Goal: Task Accomplishment & Management: Use online tool/utility

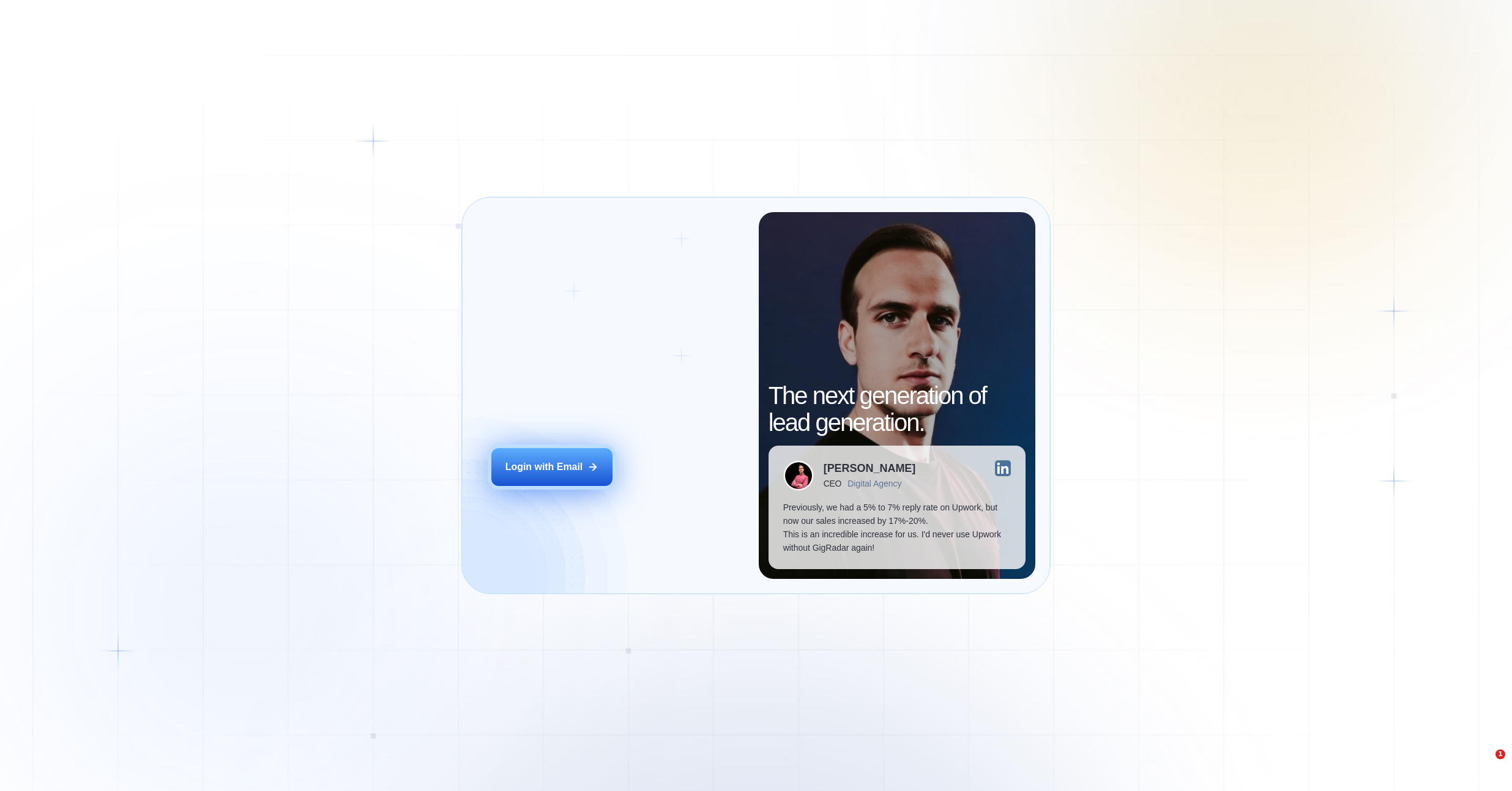
click at [540, 474] on button "Login with Email" at bounding box center [552, 467] width 121 height 38
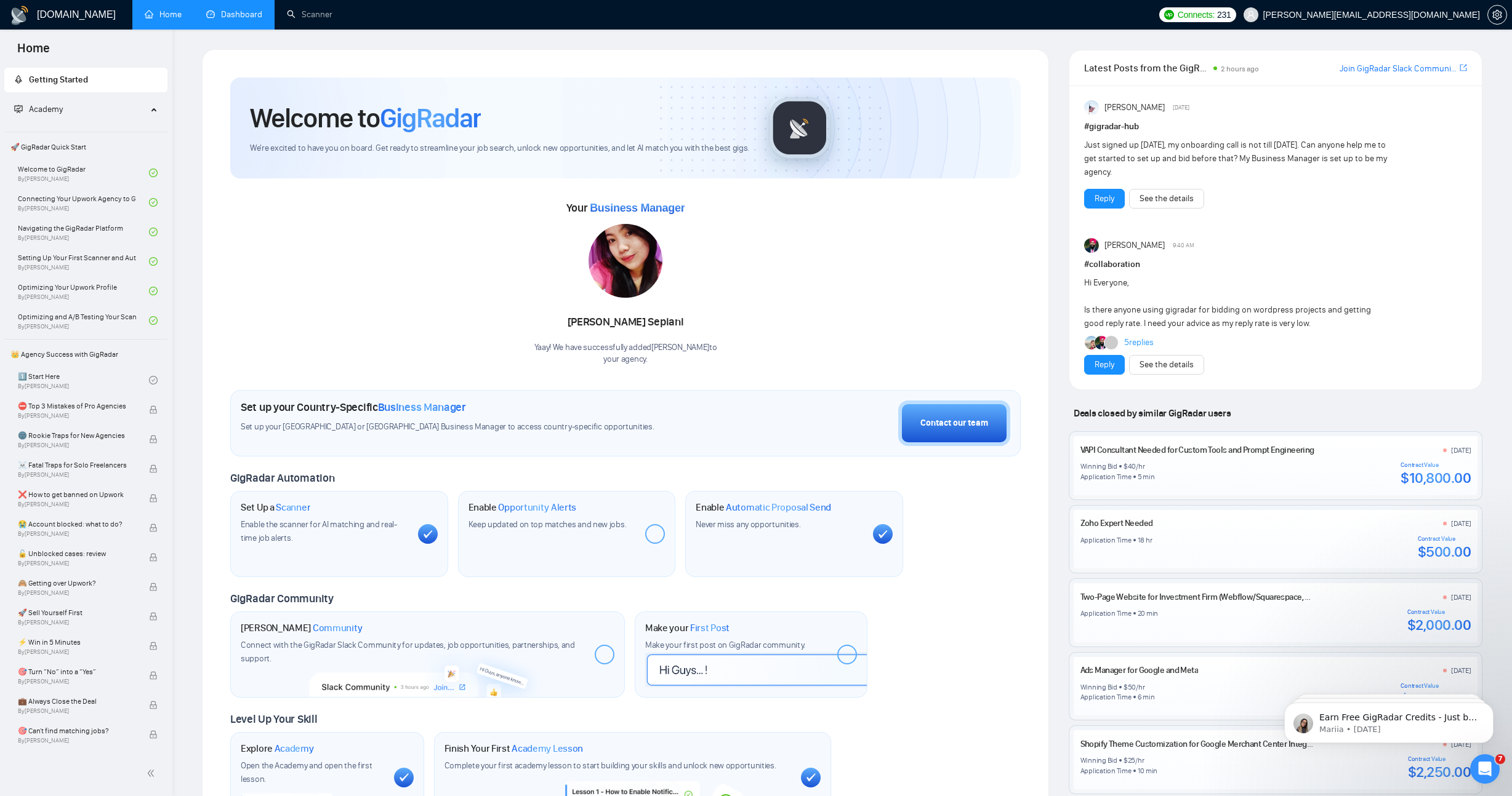
click at [253, 20] on link "Dashboard" at bounding box center [234, 15] width 56 height 10
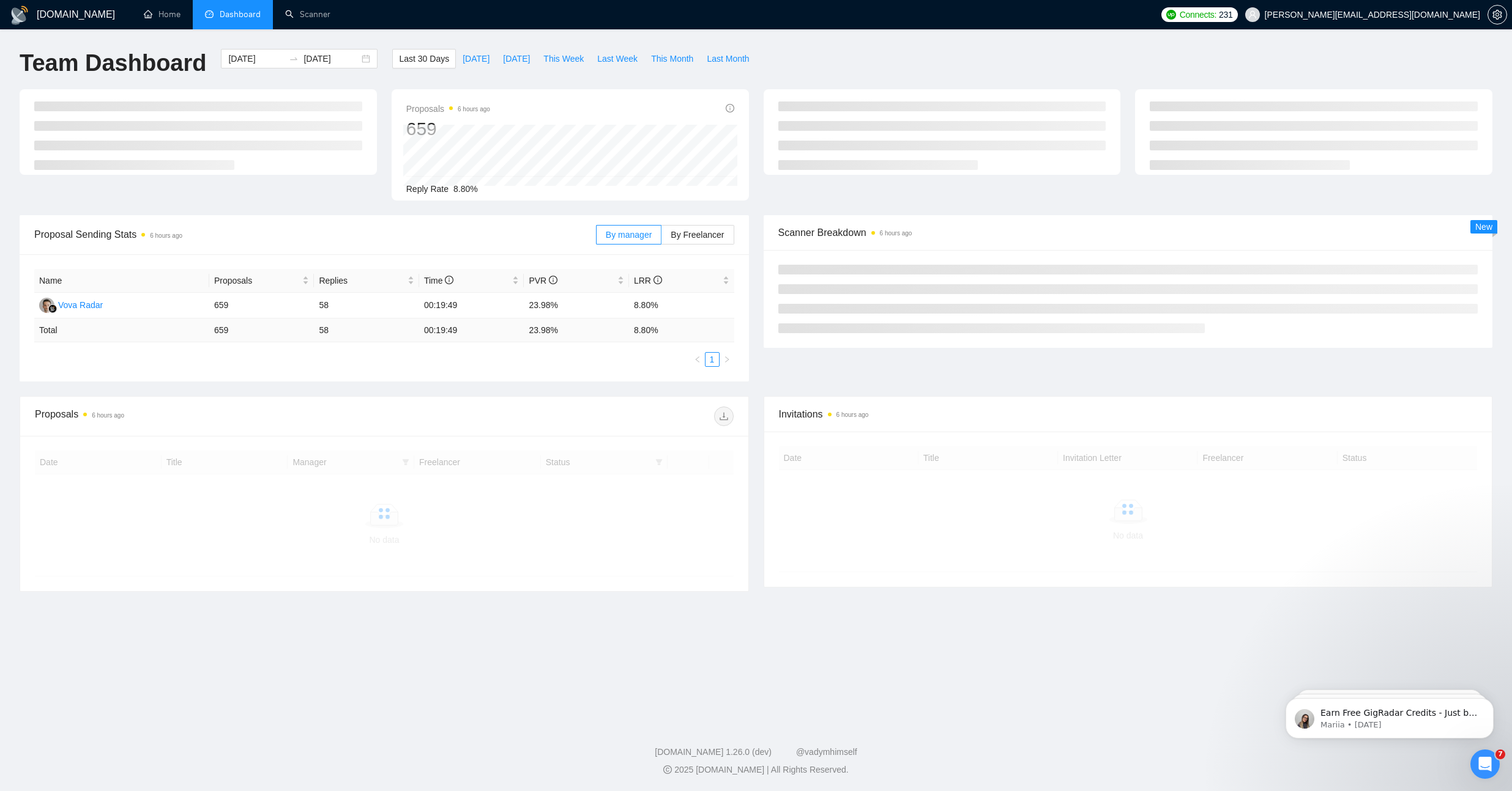
click at [865, 42] on div "[DOMAIN_NAME] Home Dashboard Scanner Connects: 231 [PERSON_NAME][EMAIL_ADDRESS]…" at bounding box center [756, 396] width 1512 height 791
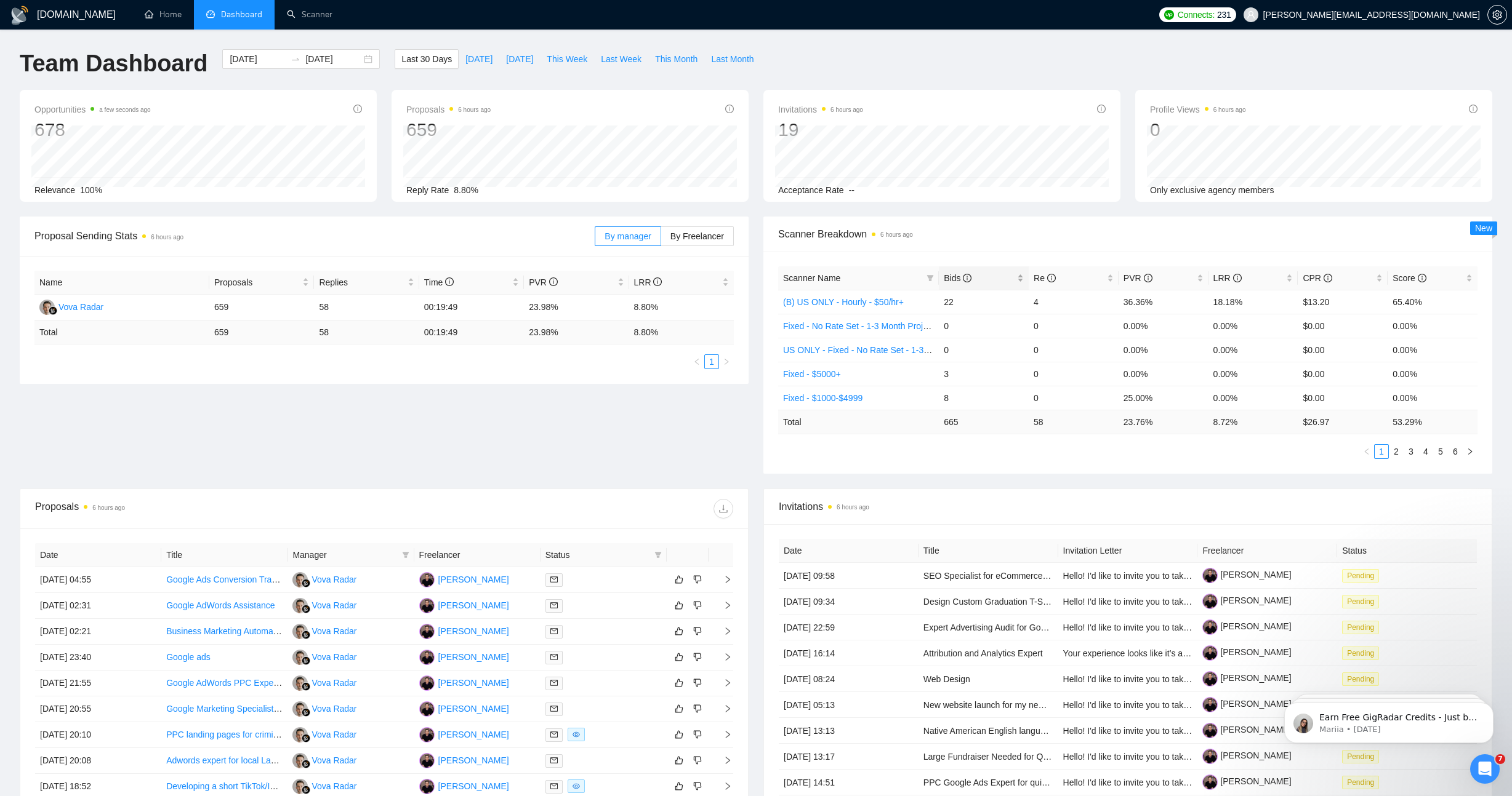
click at [1003, 284] on span "Bids" at bounding box center [979, 278] width 71 height 13
click at [834, 304] on link "Fixed - $1-$999" at bounding box center [813, 302] width 60 height 10
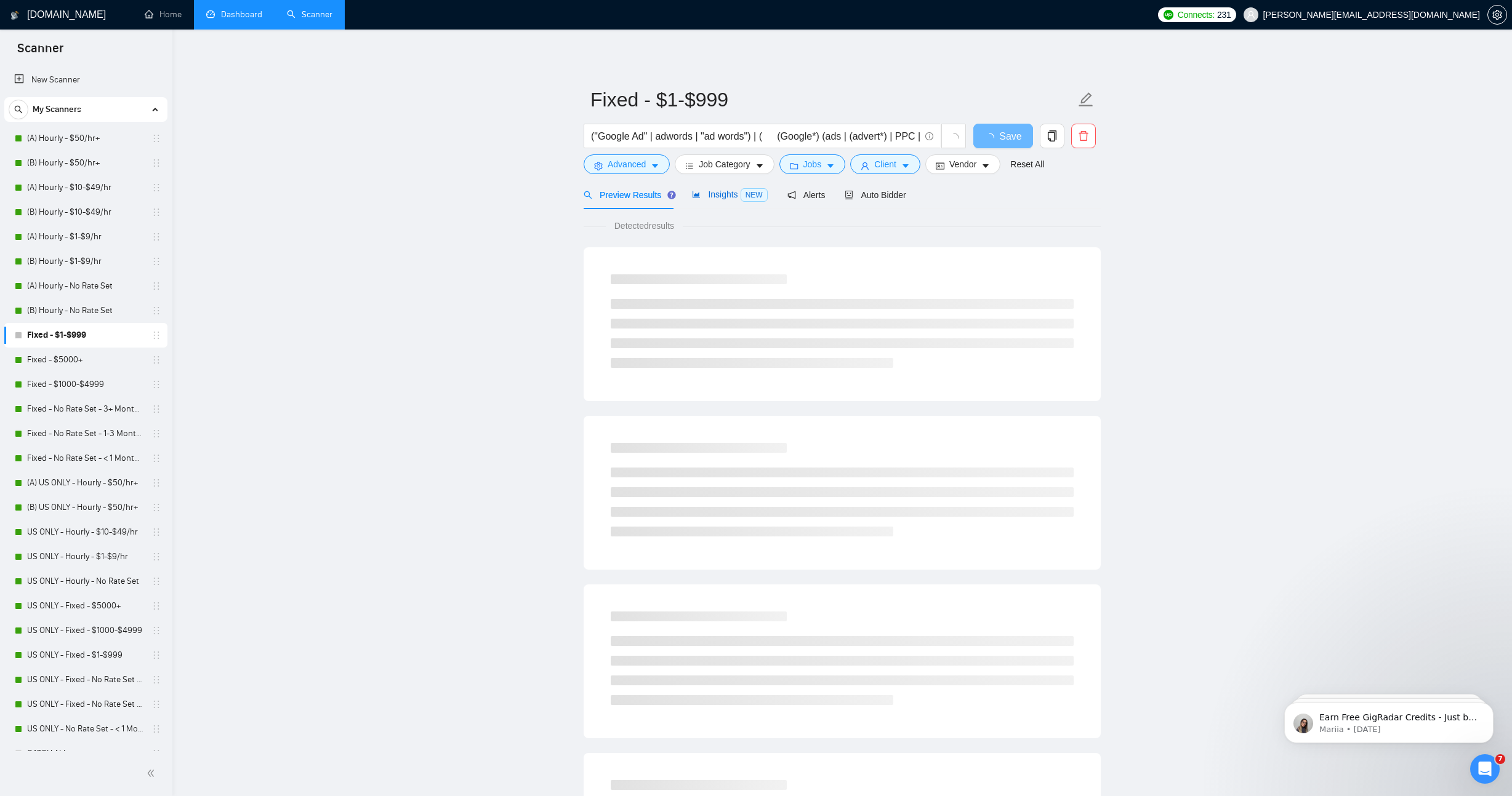
click at [720, 197] on span "Insights NEW" at bounding box center [730, 194] width 75 height 10
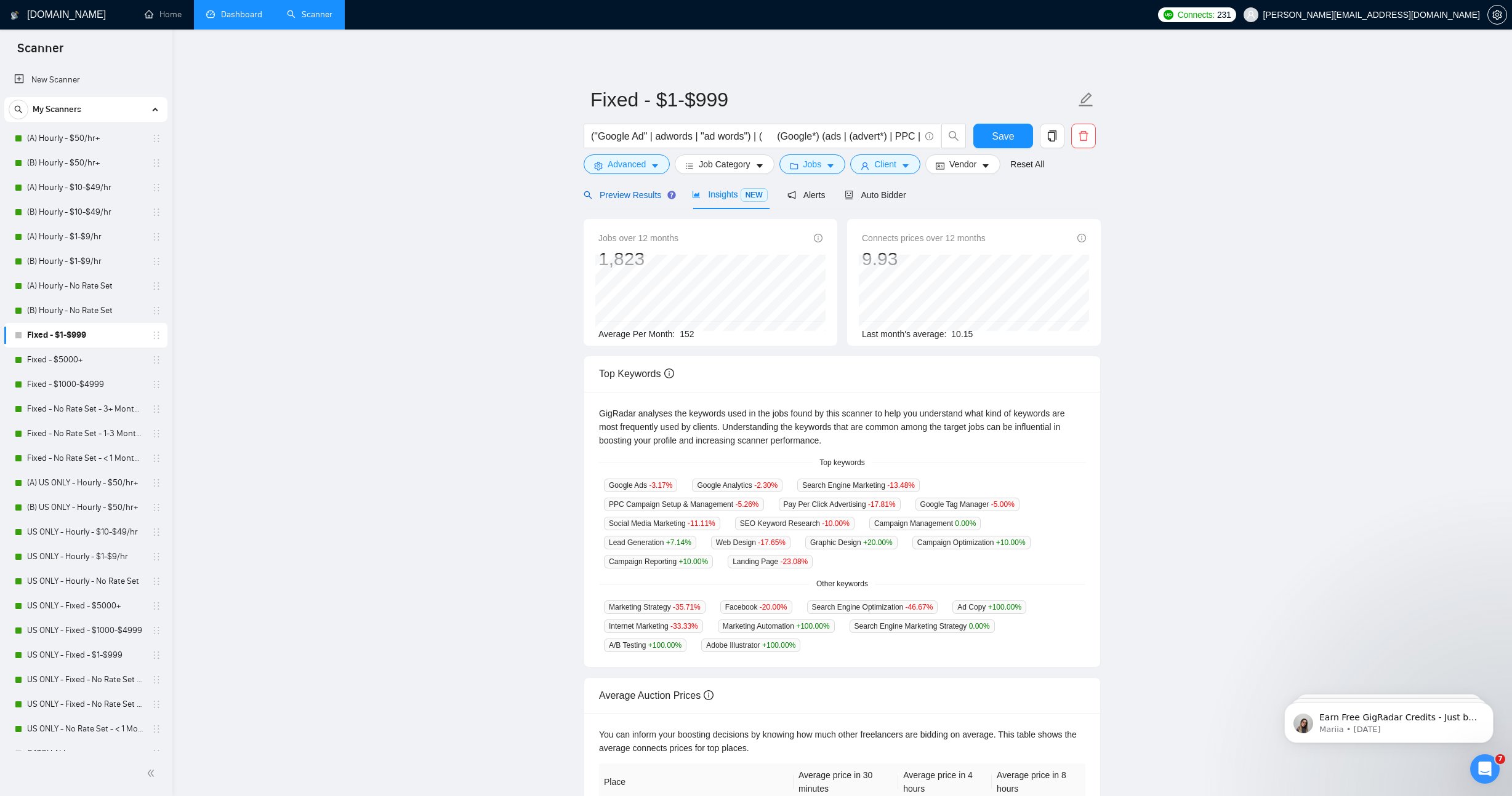
click at [635, 200] on span "Preview Results" at bounding box center [628, 195] width 88 height 10
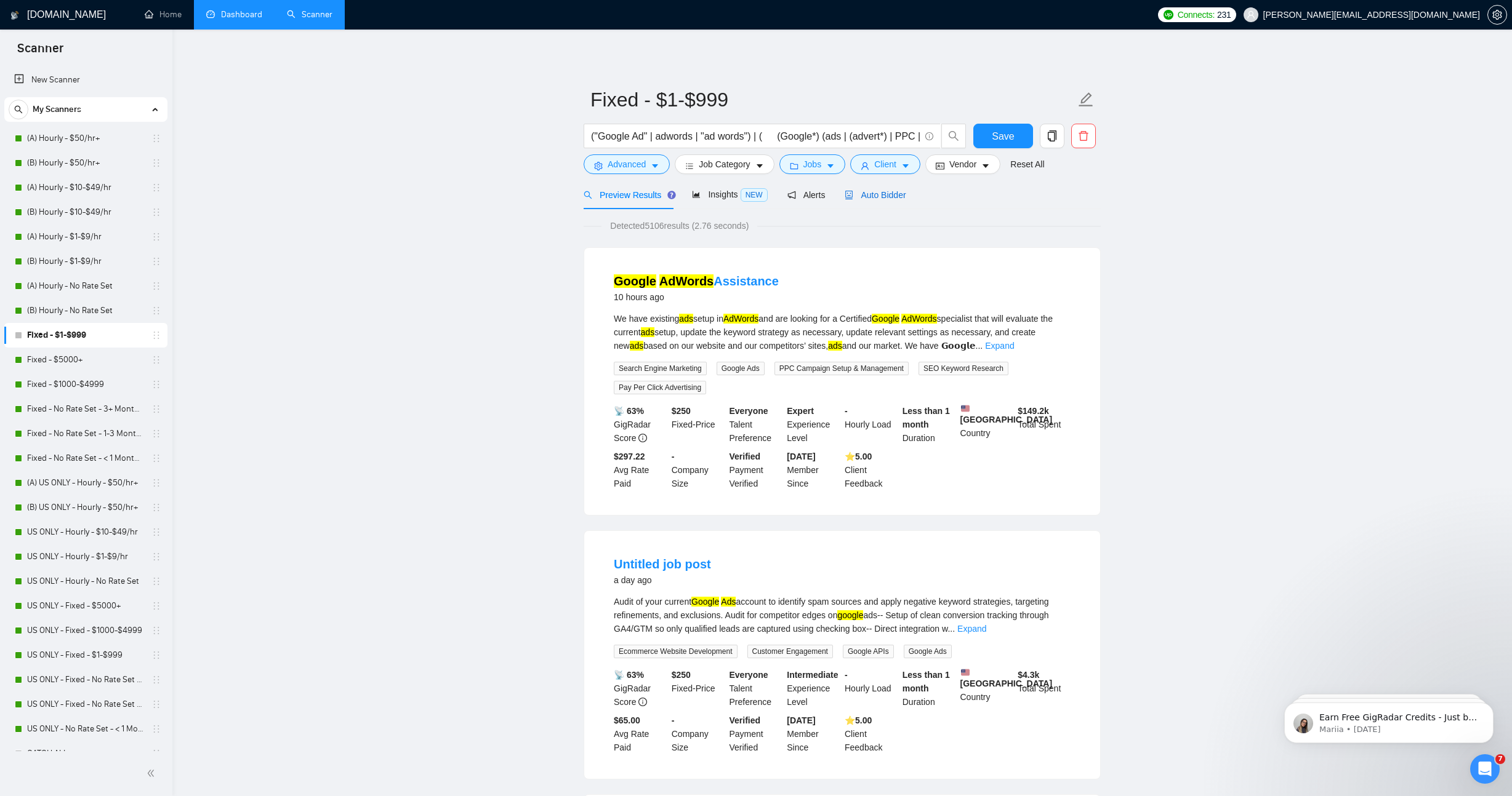
click at [898, 195] on span "Auto Bidder" at bounding box center [875, 195] width 61 height 10
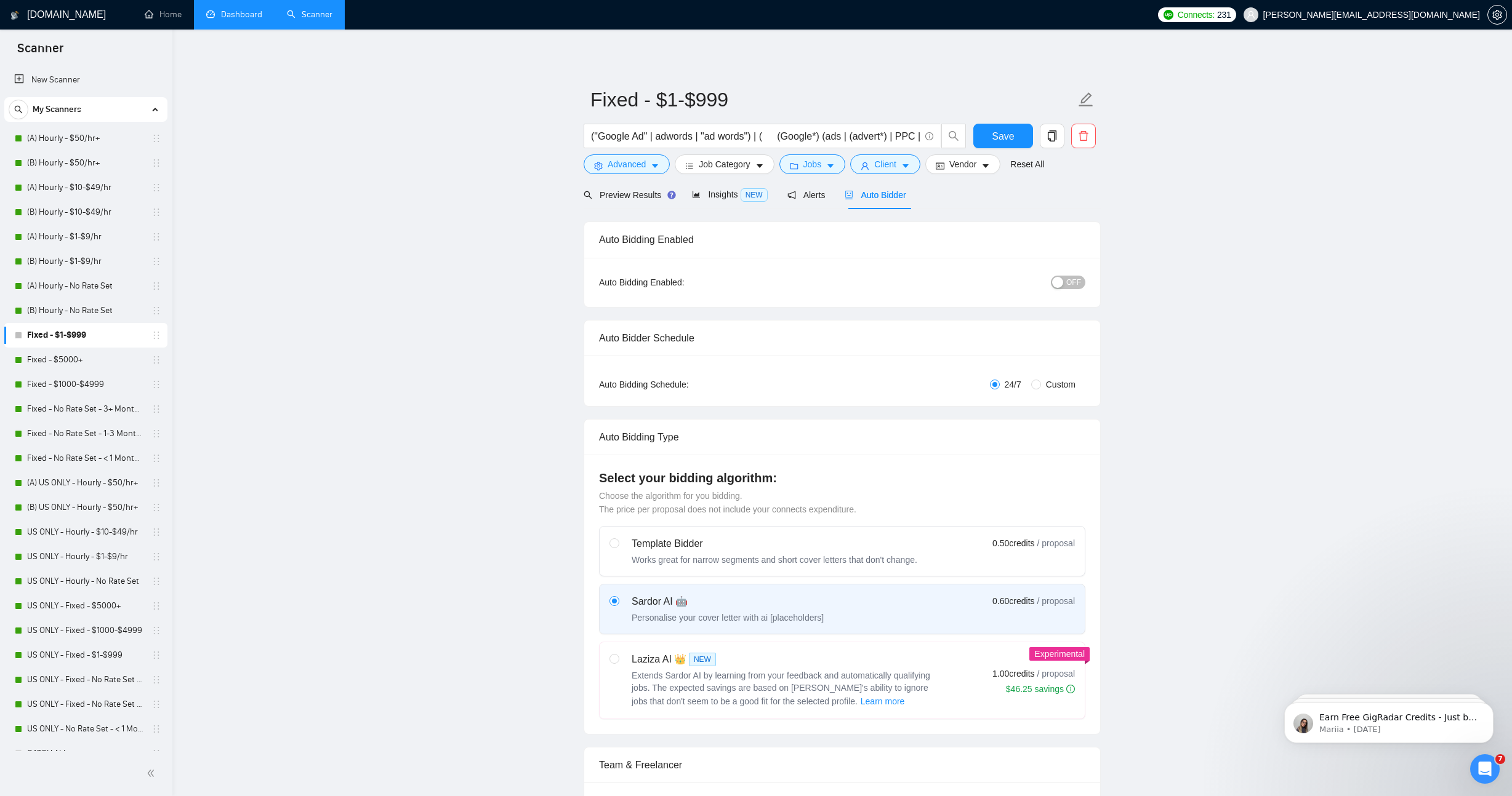
checkbox input "true"
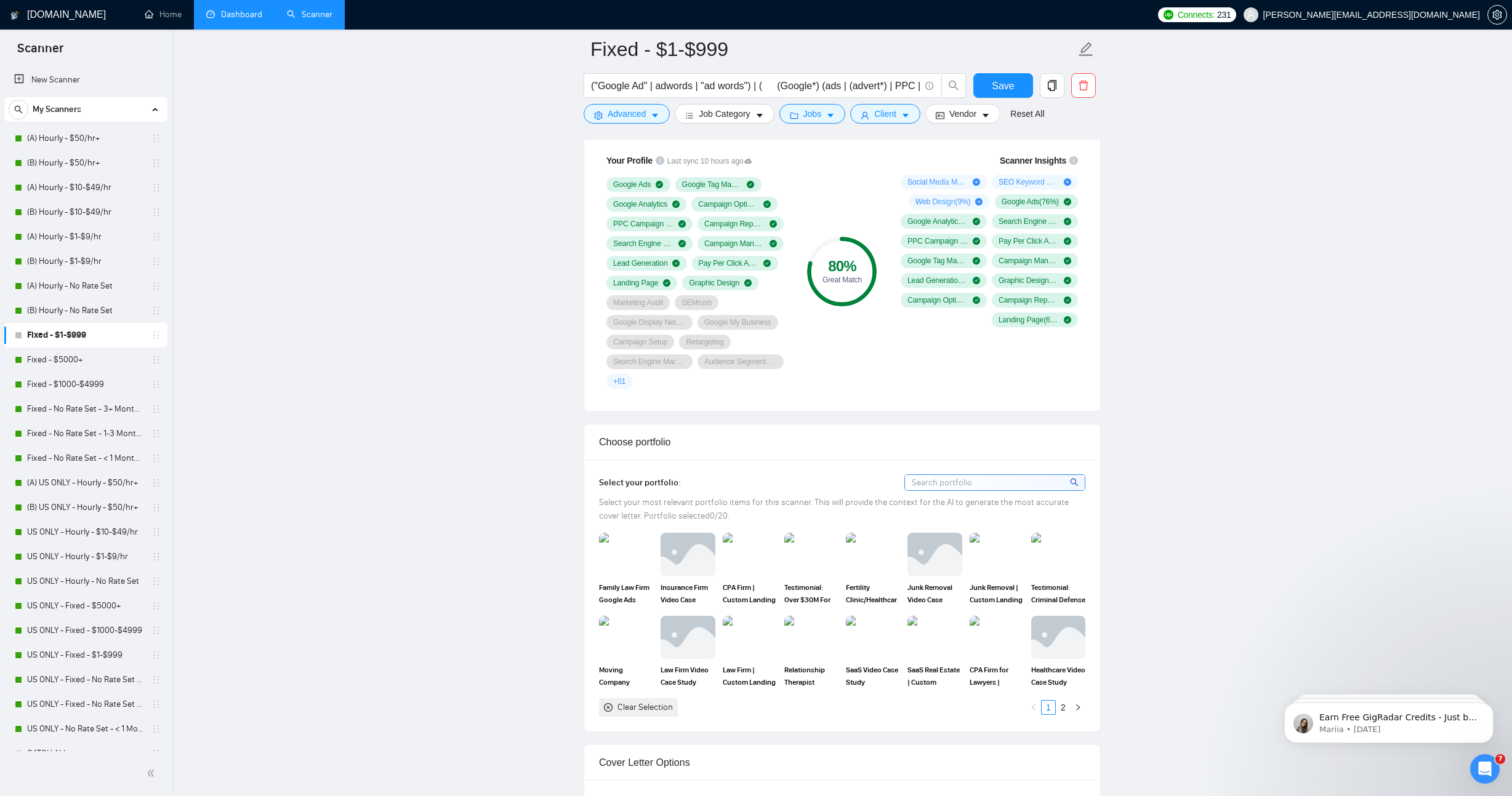
scroll to position [626, 0]
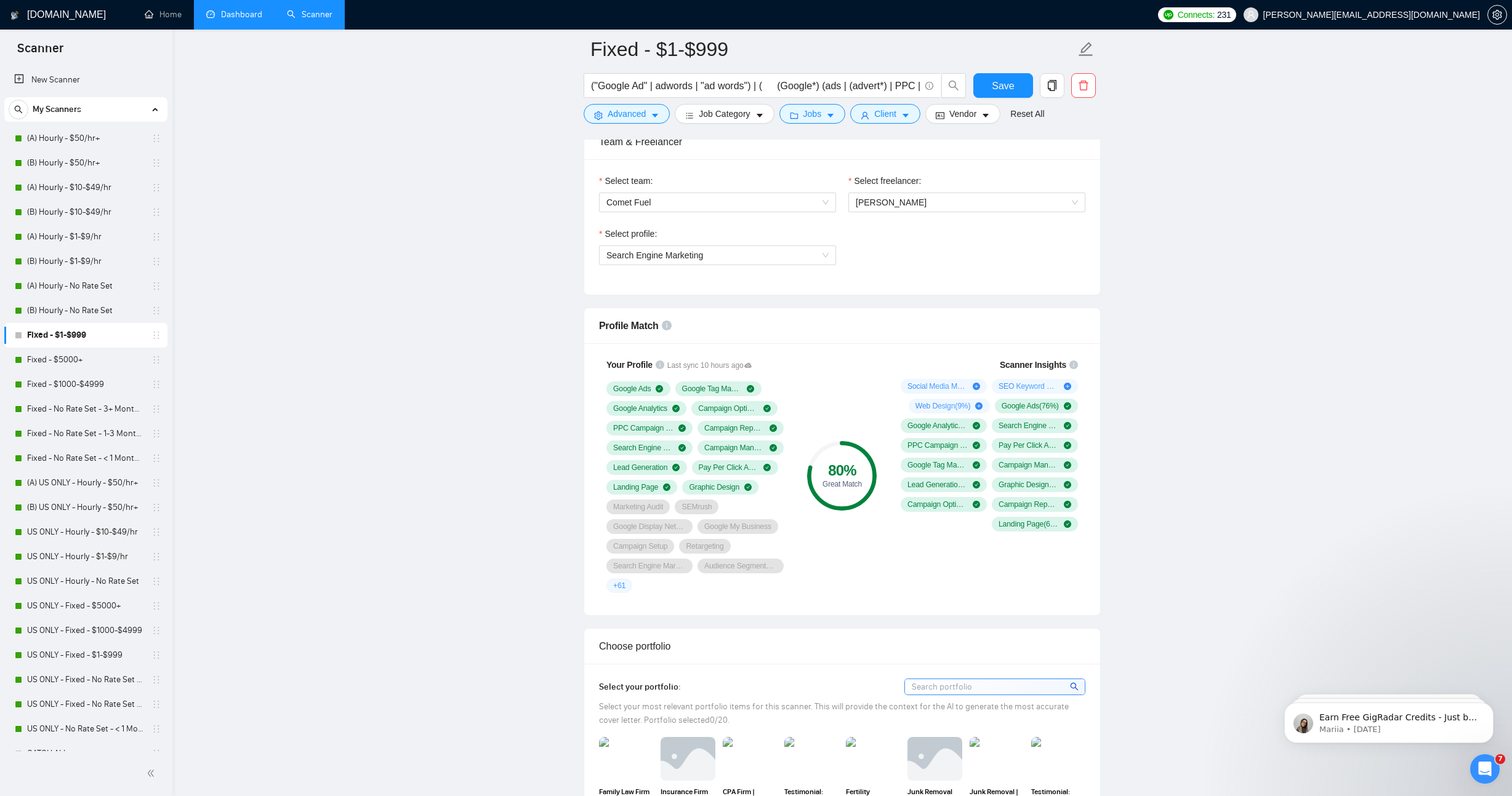
click at [621, 586] on span "+ 61" at bounding box center [619, 586] width 12 height 10
click at [618, 507] on span "Marketing Audit" at bounding box center [638, 507] width 50 height 10
drag, startPoint x: 614, startPoint y: 505, endPoint x: 737, endPoint y: 539, distance: 127.6
click at [737, 539] on div "Google Ads Google Tag Manager Google Analytics Campaign Optimization PPC Campai…" at bounding box center [697, 487] width 183 height 212
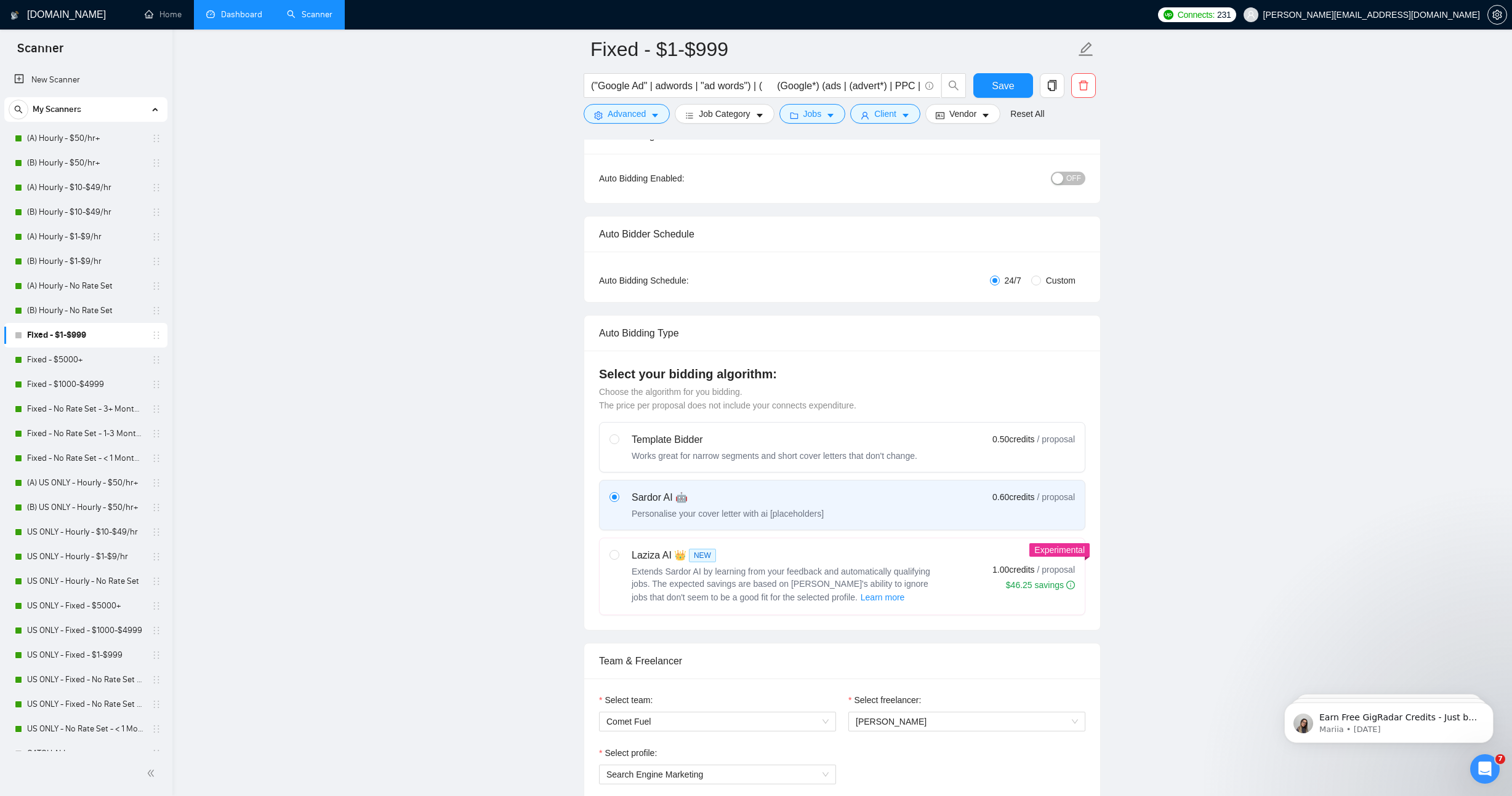
scroll to position [0, 0]
